Goal: Transaction & Acquisition: Book appointment/travel/reservation

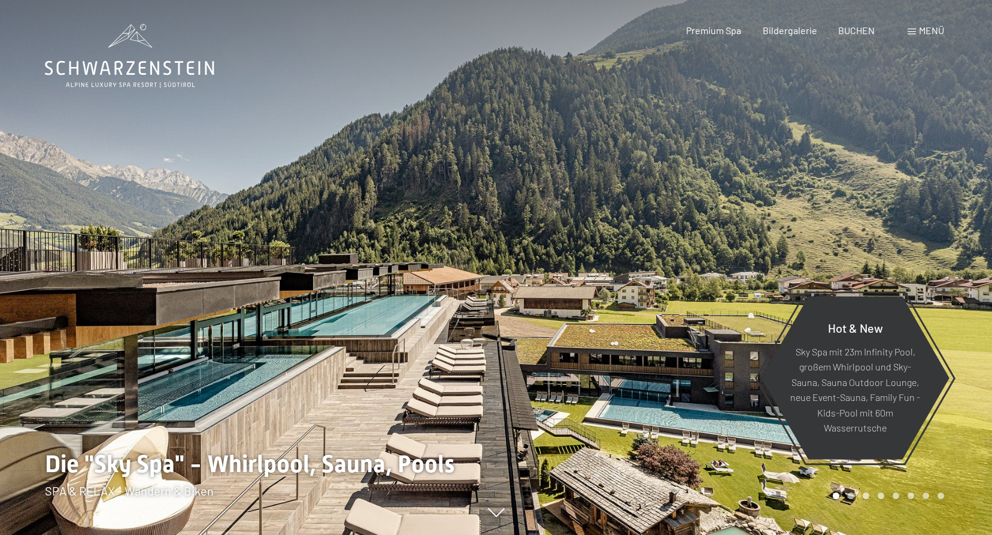
click at [911, 34] on span at bounding box center [912, 32] width 8 height 6
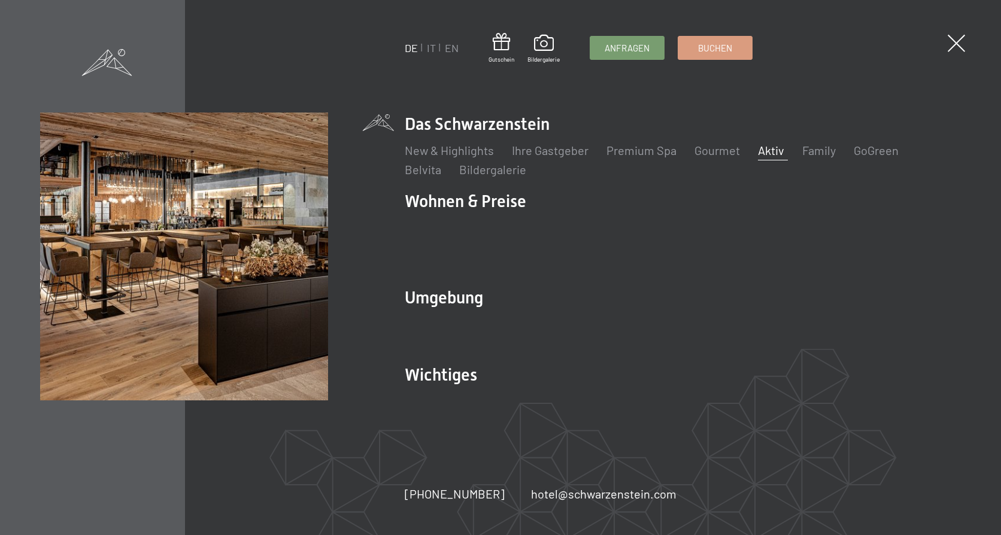
click at [767, 157] on link "Aktiv" at bounding box center [771, 150] width 26 height 14
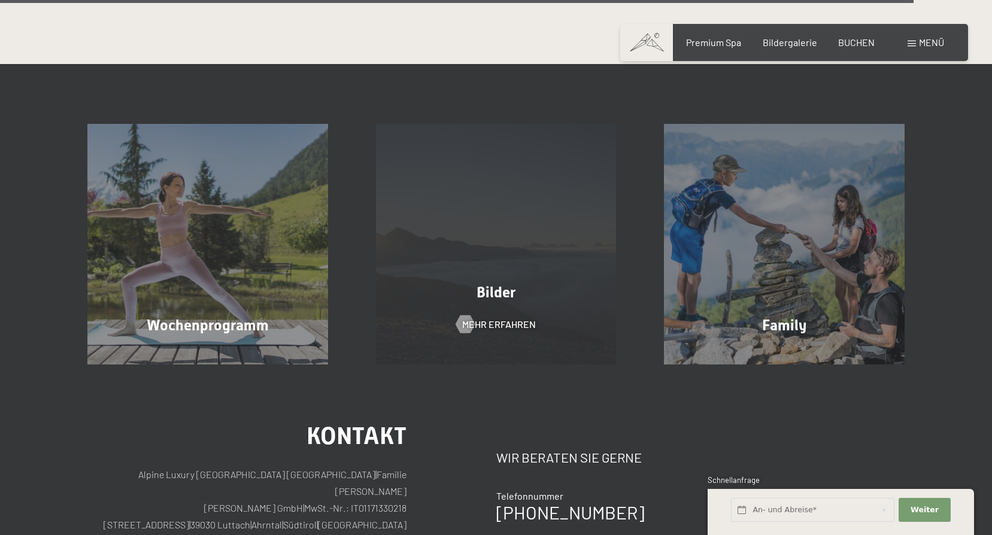
scroll to position [2994, 0]
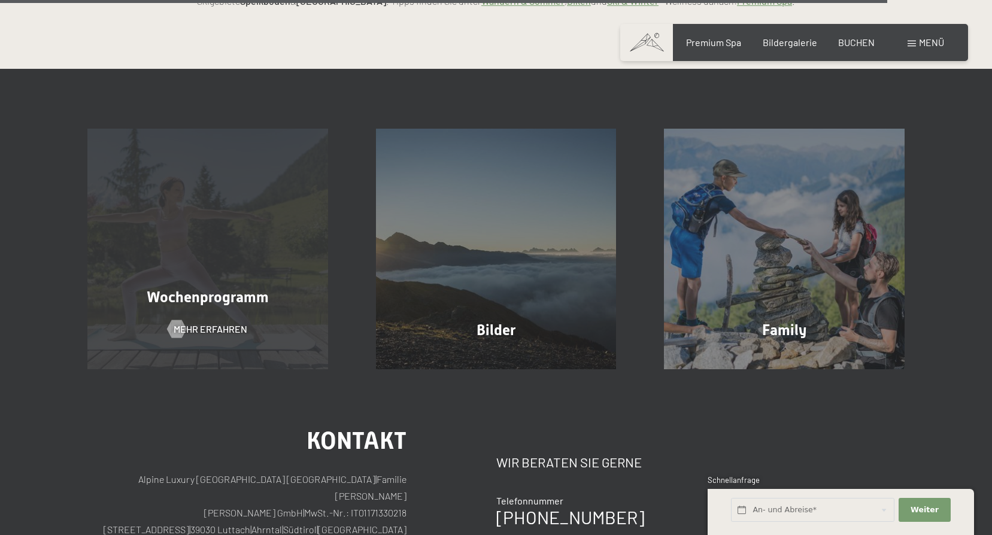
click at [190, 289] on span "Wochenprogramm" at bounding box center [208, 297] width 122 height 17
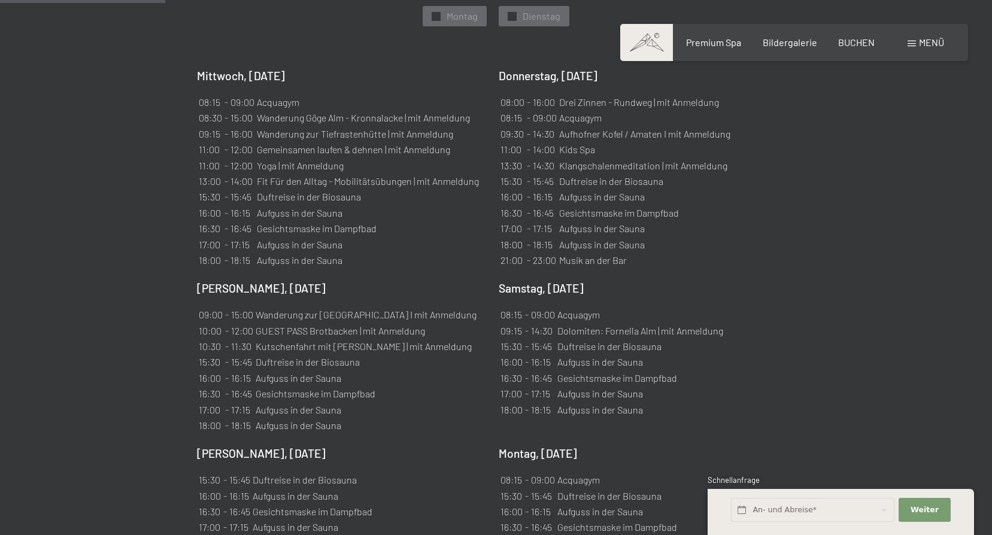
scroll to position [838, 0]
drag, startPoint x: 558, startPoint y: 113, endPoint x: 661, endPoint y: 115, distance: 103.0
click at [661, 115] on table "08:00 - 16:00 Drei Zinnen - Rundweg | mit Anmeldung 08:15 - 09:00 Acquagym 09:3…" at bounding box center [616, 180] width 234 height 175
drag, startPoint x: 661, startPoint y: 115, endPoint x: 650, endPoint y: 114, distance: 10.8
copy tr "Aufhofner Kofel / Amaten"
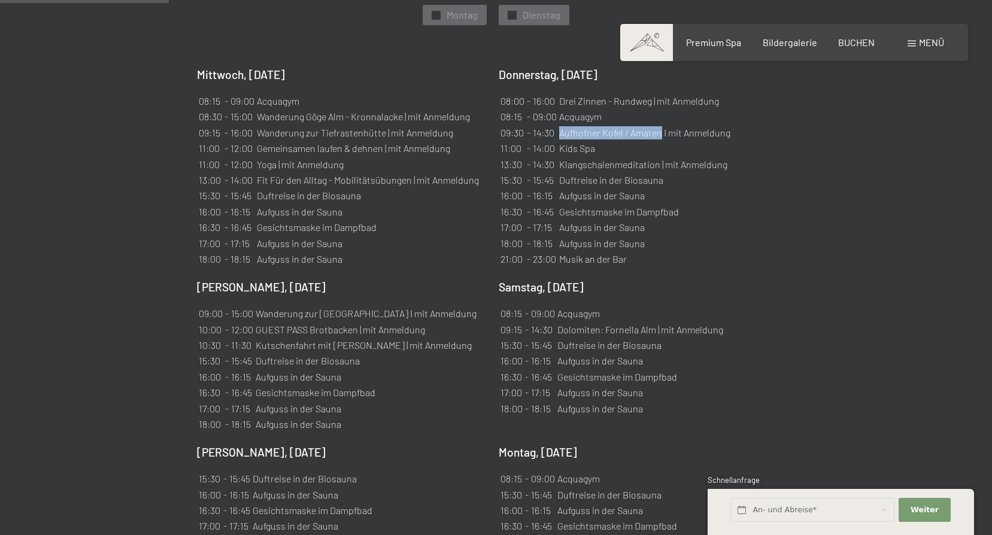
scroll to position [898, 0]
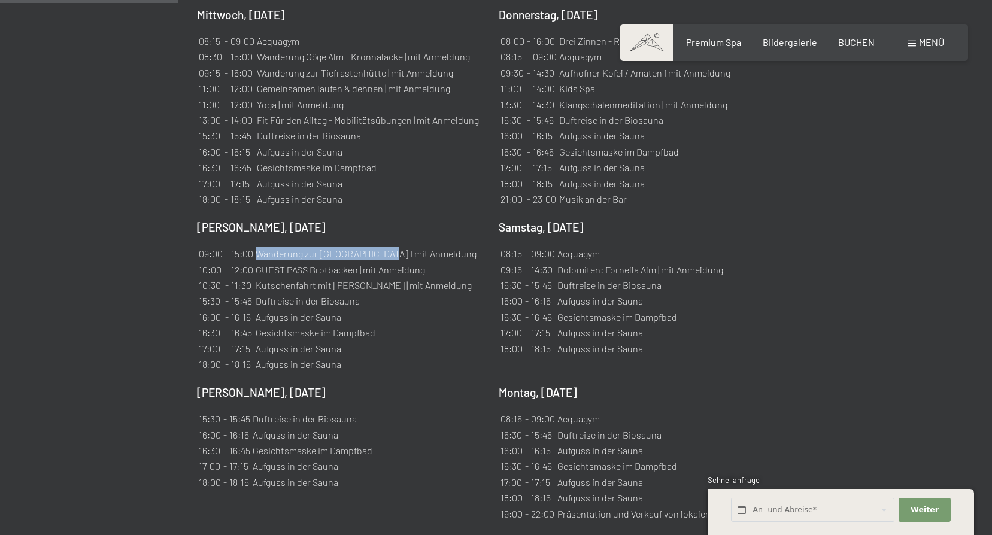
drag, startPoint x: 256, startPoint y: 233, endPoint x: 387, endPoint y: 235, distance: 130.6
click at [387, 247] on td "Wanderung zur Chemnitzerhütte I mit Anmeldung" at bounding box center [366, 254] width 222 height 14
drag, startPoint x: 387, startPoint y: 235, endPoint x: 381, endPoint y: 239, distance: 6.5
copy td "Wanderung zur Chemnitzerhütte"
drag, startPoint x: 605, startPoint y: 253, endPoint x: 653, endPoint y: 254, distance: 47.9
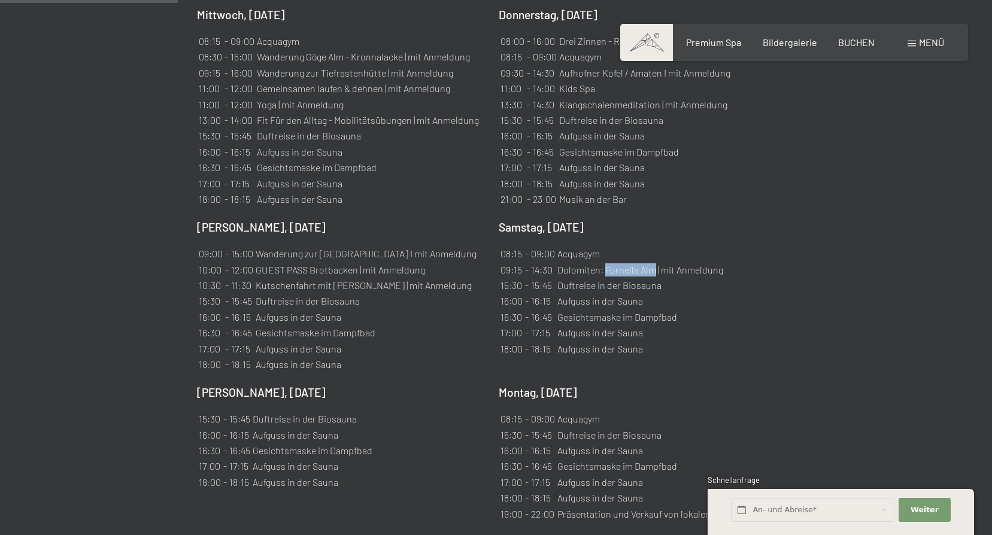
click at [653, 263] on td "Dolomiten: Fornella Alm | mit Anmeldung" at bounding box center [640, 270] width 167 height 14
drag, startPoint x: 653, startPoint y: 254, endPoint x: 635, endPoint y: 253, distance: 17.4
copy td "Fornella Alm"
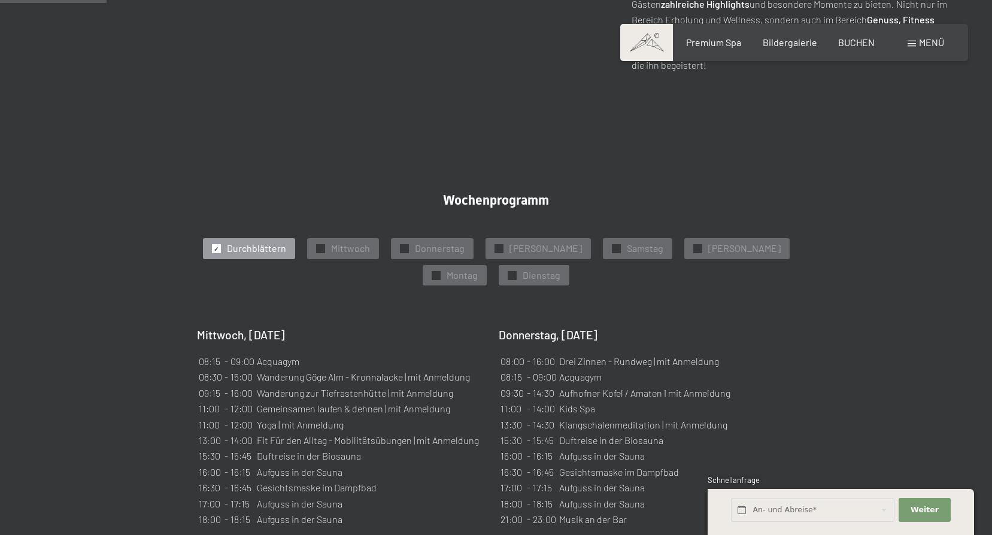
scroll to position [599, 0]
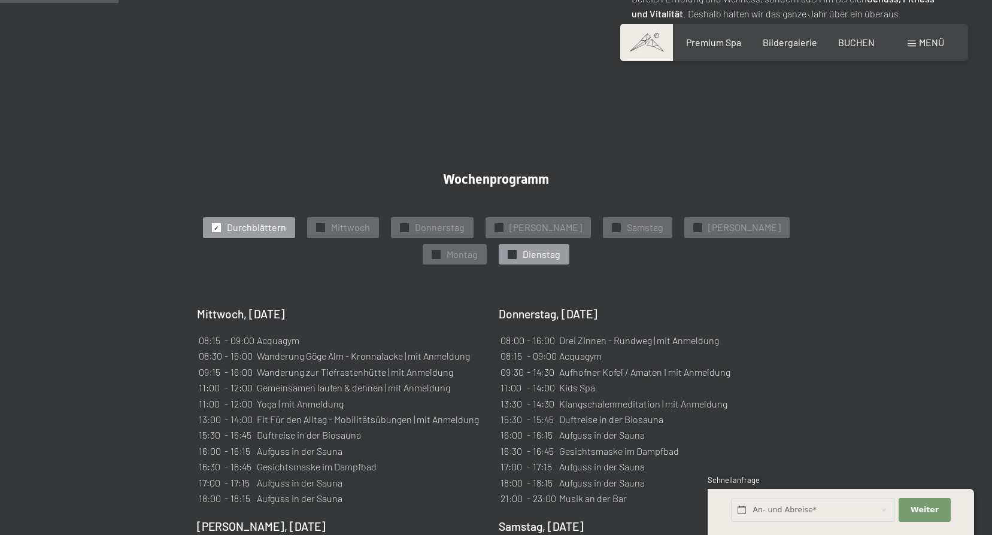
click at [523, 248] on span "Dienstag" at bounding box center [542, 254] width 38 height 13
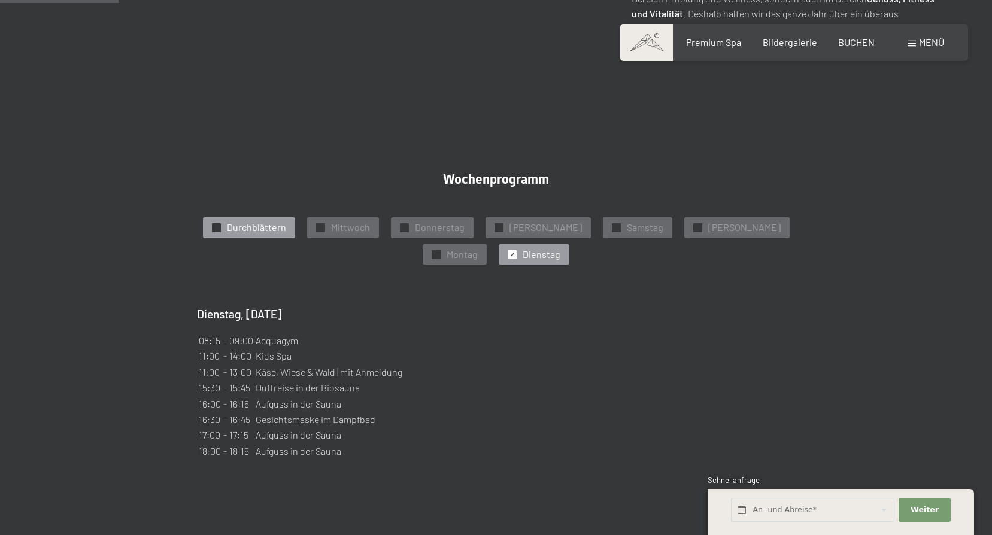
click at [273, 221] on span "Durchblättern" at bounding box center [256, 227] width 59 height 13
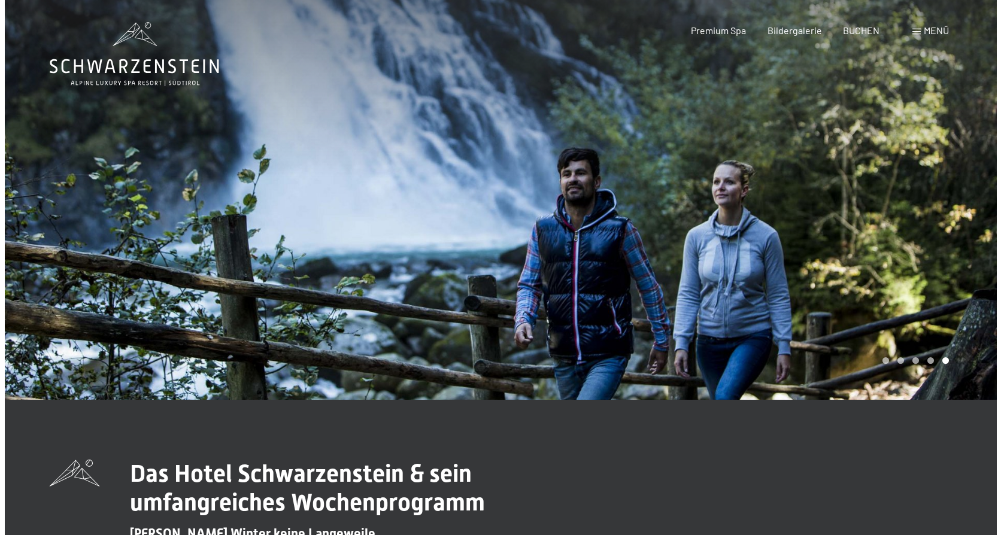
scroll to position [0, 0]
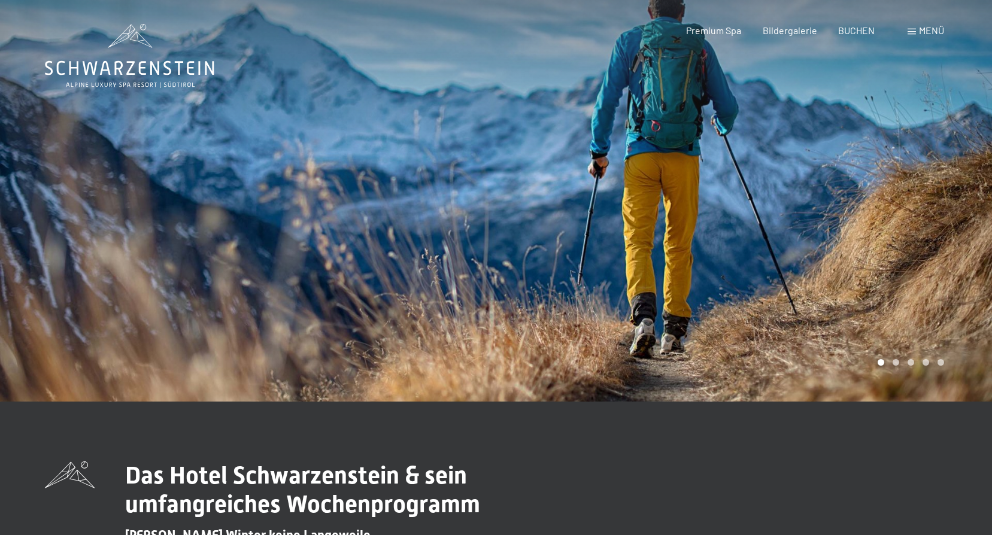
click at [911, 29] on span at bounding box center [912, 32] width 8 height 6
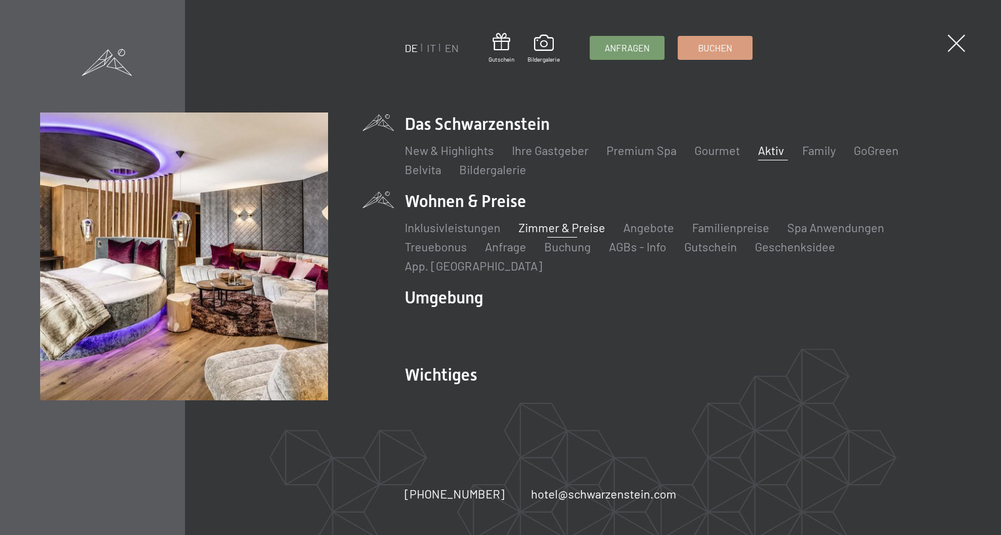
click at [541, 234] on link "Zimmer & Preise" at bounding box center [562, 227] width 87 height 14
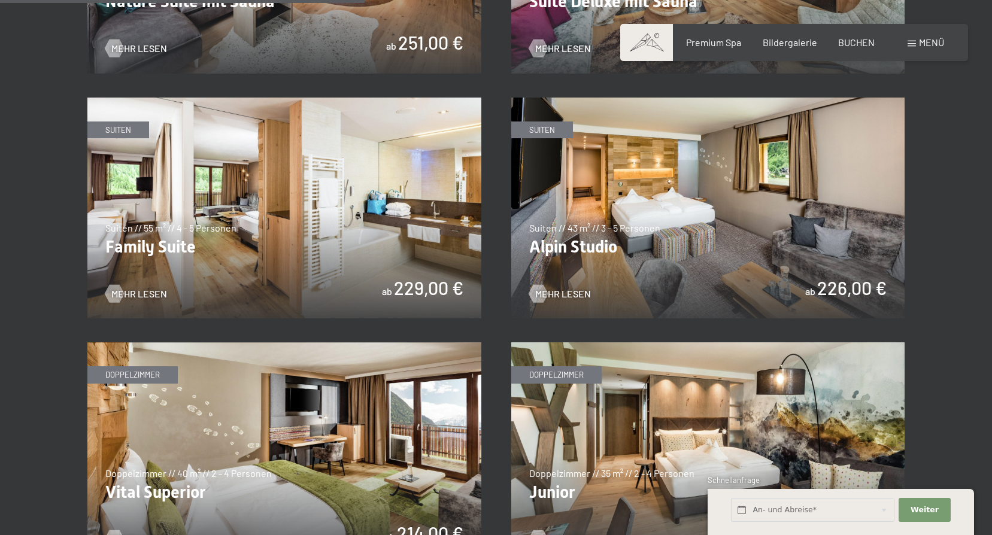
scroll to position [1377, 0]
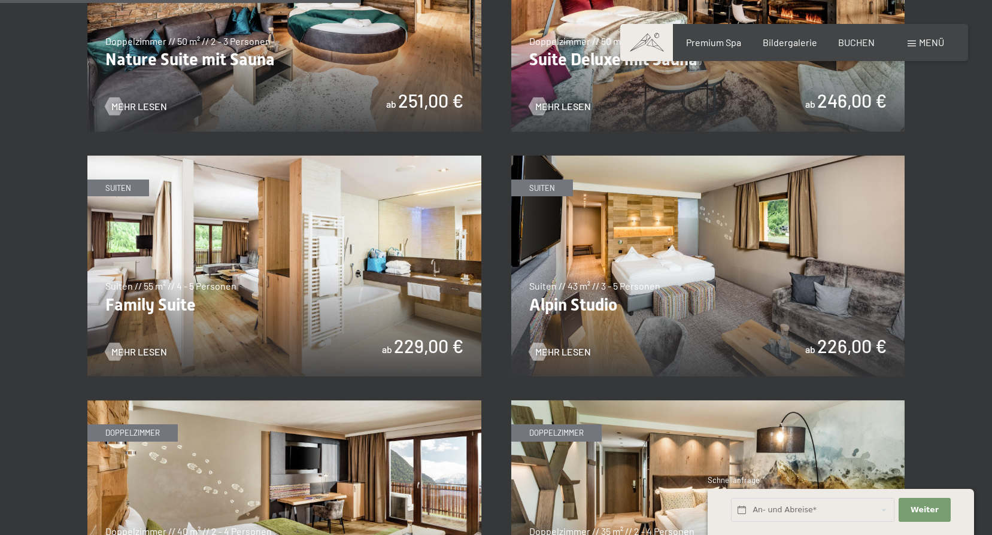
click at [249, 270] on img at bounding box center [284, 267] width 394 height 222
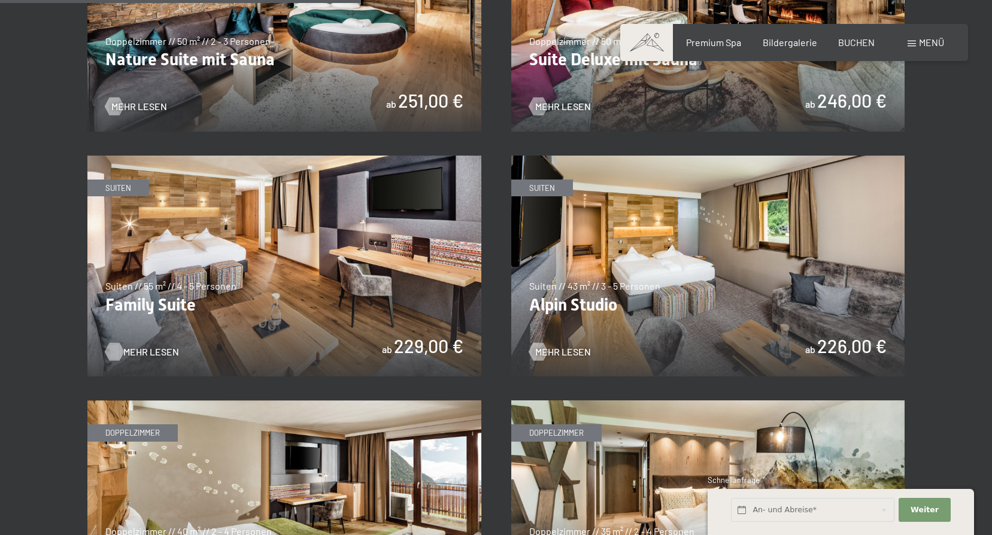
click at [134, 349] on span "Mehr Lesen" at bounding box center [151, 352] width 56 height 13
click at [636, 262] on img at bounding box center [708, 267] width 394 height 222
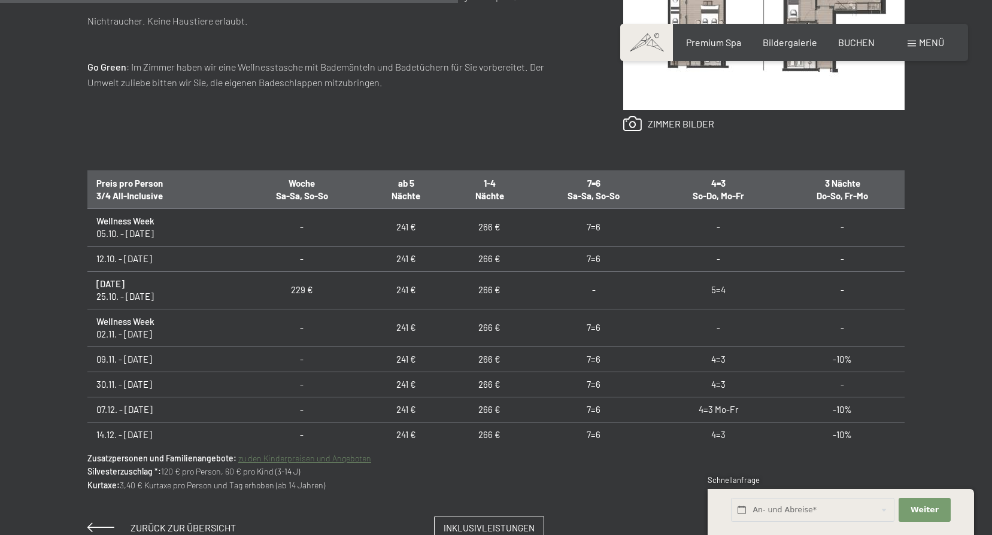
scroll to position [898, 0]
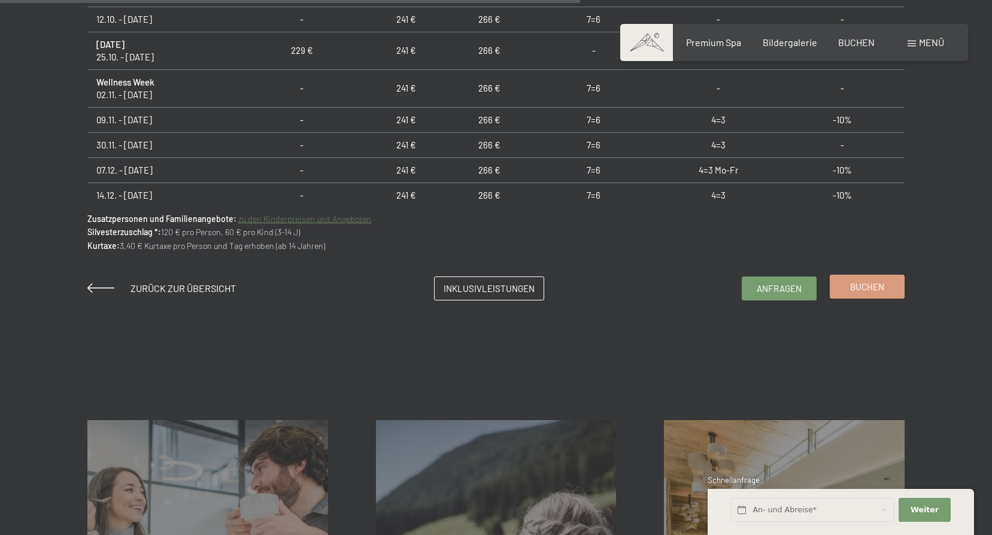
click at [852, 286] on span "Buchen" at bounding box center [867, 287] width 34 height 13
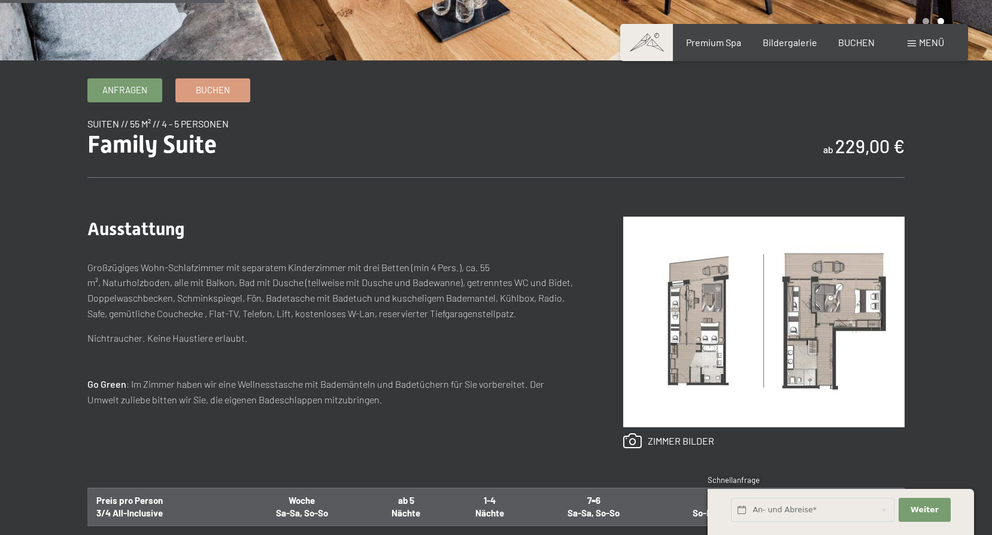
scroll to position [180, 0]
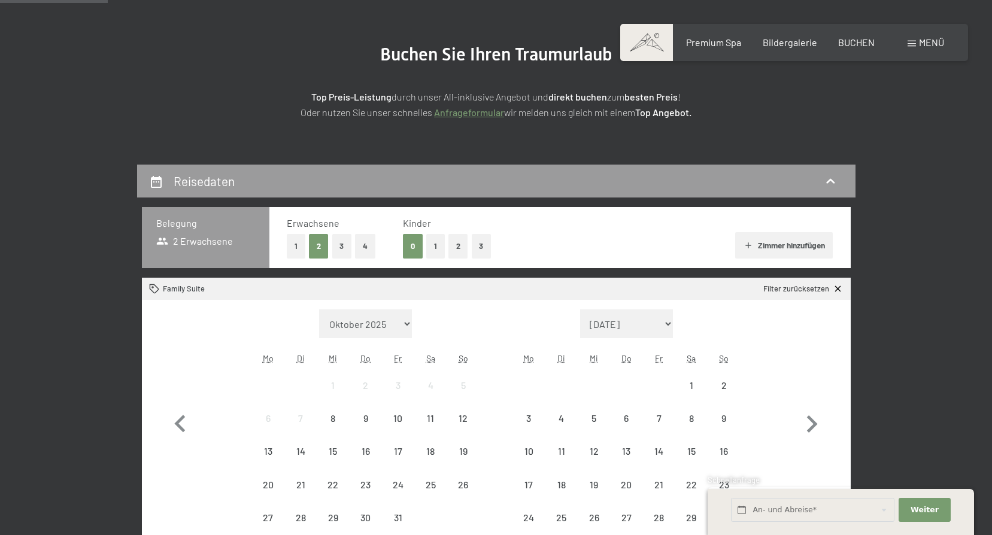
scroll to position [120, 0]
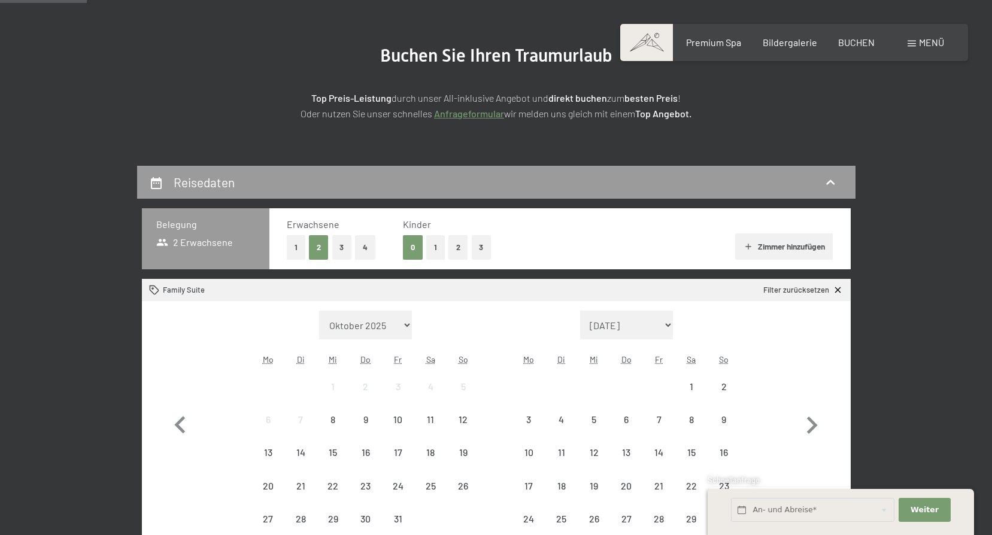
click at [340, 253] on button "3" at bounding box center [342, 247] width 20 height 25
click at [437, 244] on button "1" at bounding box center [435, 247] width 19 height 25
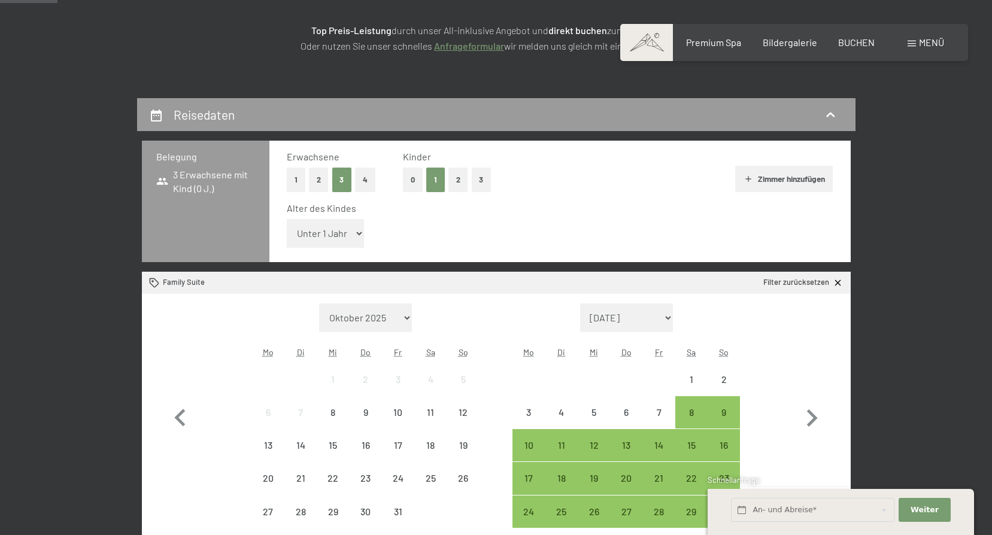
scroll to position [0, 0]
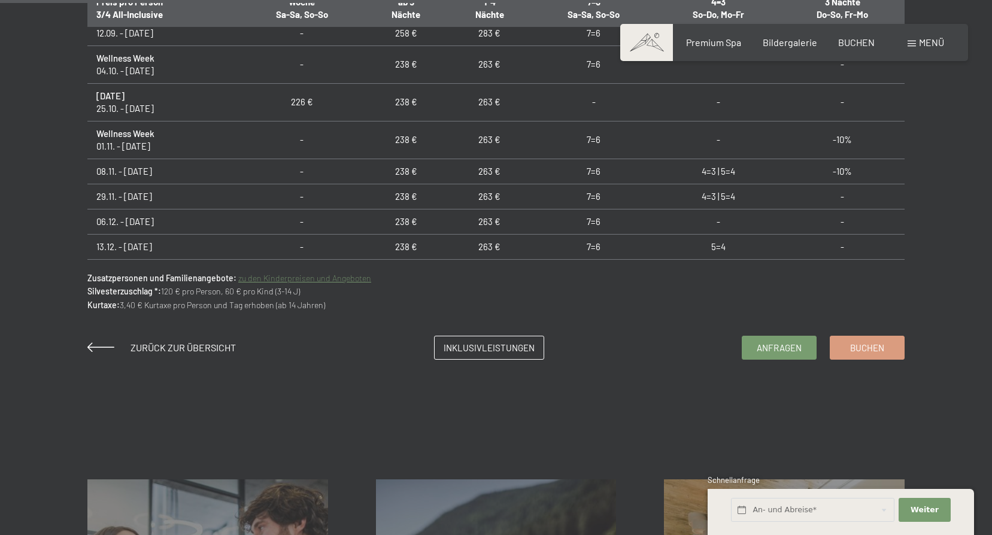
scroll to position [838, 0]
click at [858, 347] on span "Buchen" at bounding box center [867, 347] width 34 height 13
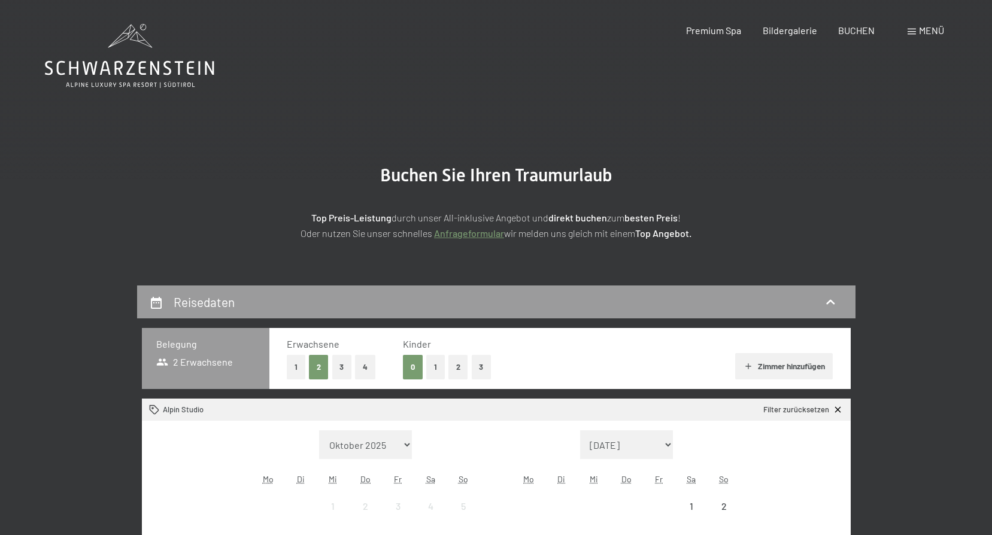
click at [338, 372] on button "3" at bounding box center [342, 367] width 20 height 25
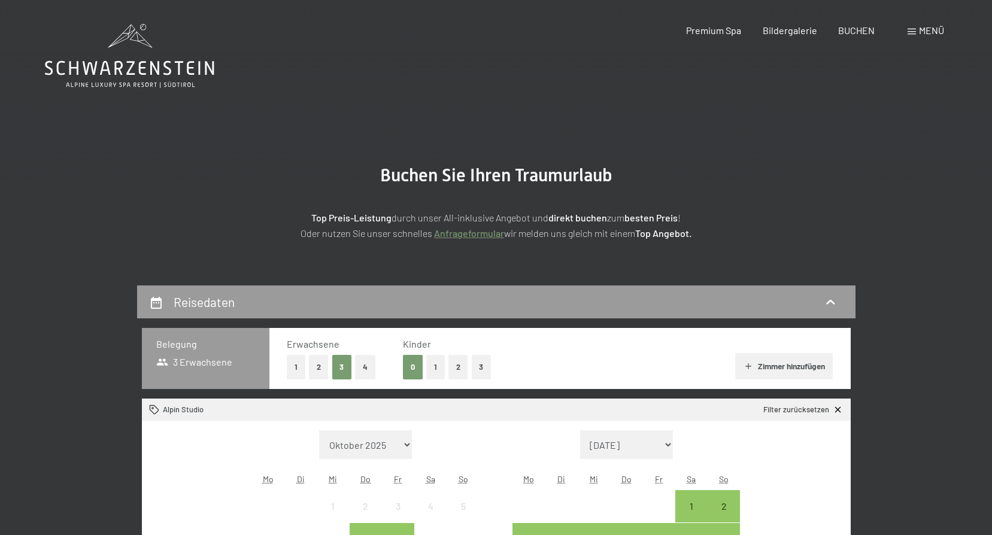
click at [437, 369] on button "1" at bounding box center [435, 367] width 19 height 25
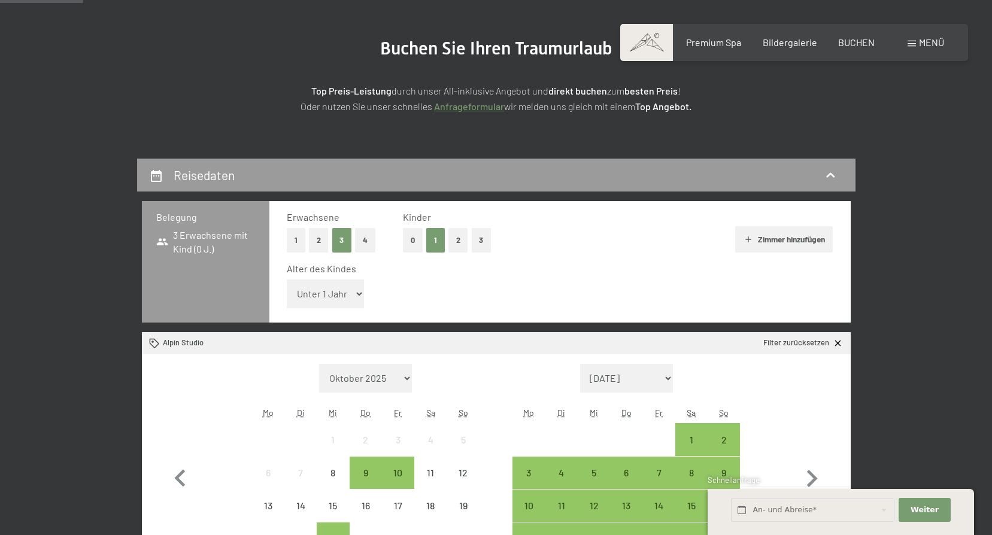
scroll to position [120, 0]
